Goal: Find specific page/section: Find specific page/section

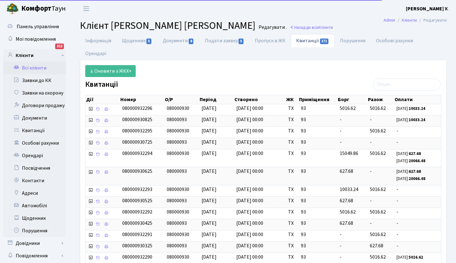
select select "25"
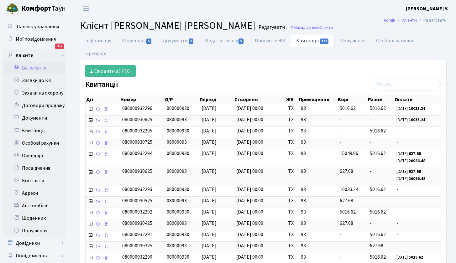
click at [33, 66] on link "Всі клієнти" at bounding box center [34, 68] width 63 height 13
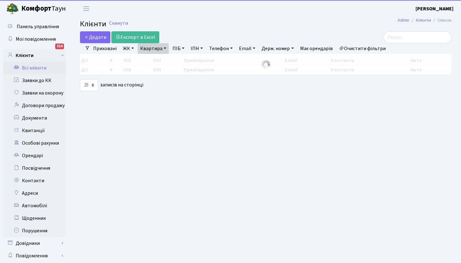
select select "25"
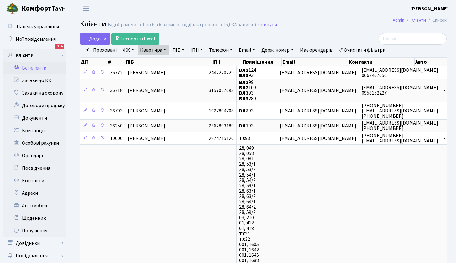
click at [160, 50] on link "Квартира" at bounding box center [153, 50] width 31 height 11
type input "187"
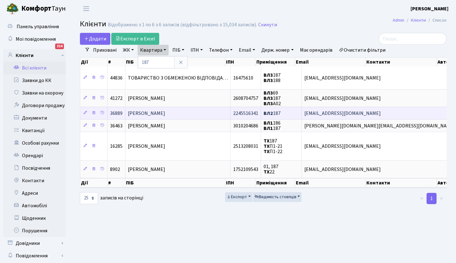
click at [157, 113] on span "Федорова Наталія Олександрівна" at bounding box center [146, 113] width 37 height 7
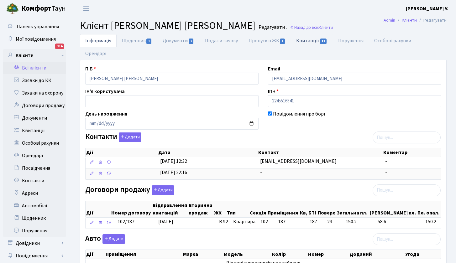
click at [314, 40] on link "Квитанції 11" at bounding box center [312, 40] width 42 height 13
select select "25"
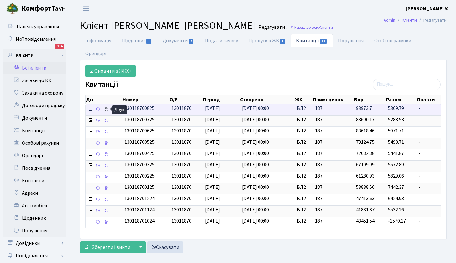
click at [106, 109] on icon at bounding box center [106, 109] width 4 height 4
